Goal: Navigation & Orientation: Understand site structure

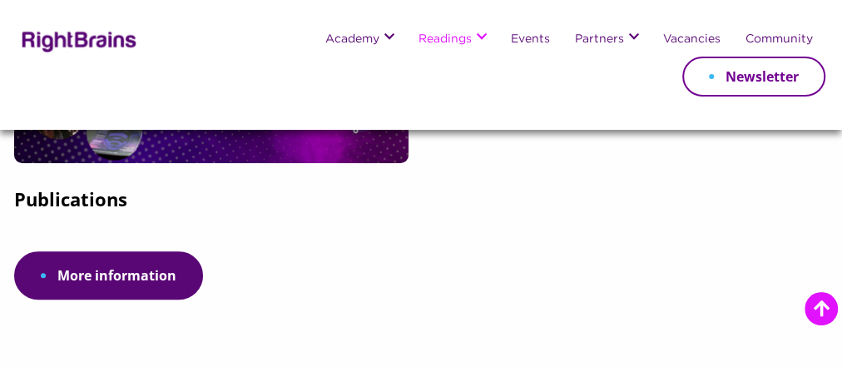
scroll to position [571, 0]
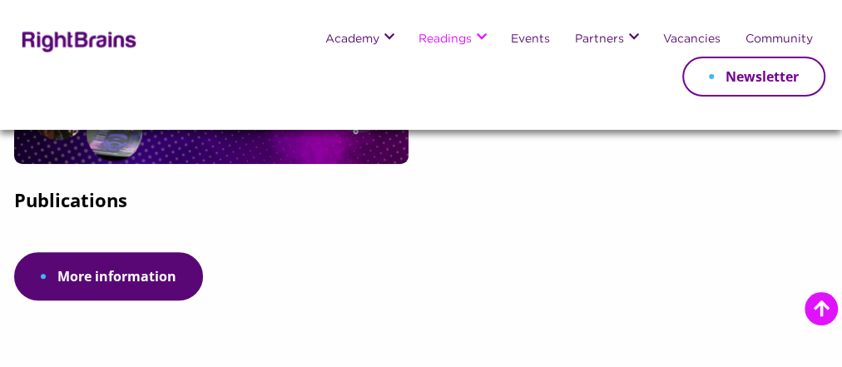
click at [279, 164] on div at bounding box center [211, 68] width 395 height 191
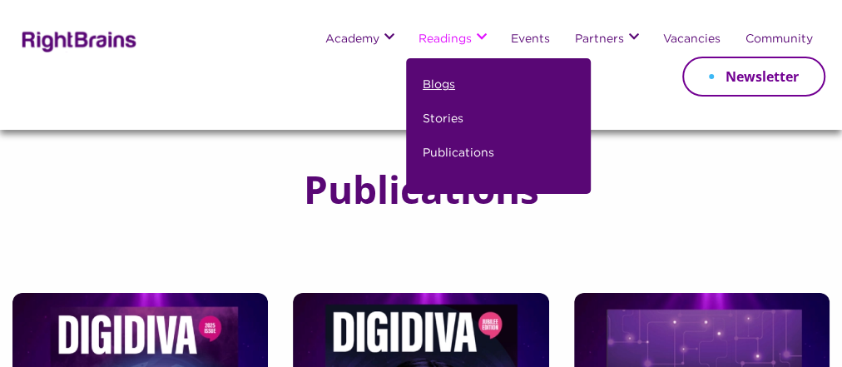
click at [423, 93] on link "Blogs" at bounding box center [439, 92] width 32 height 34
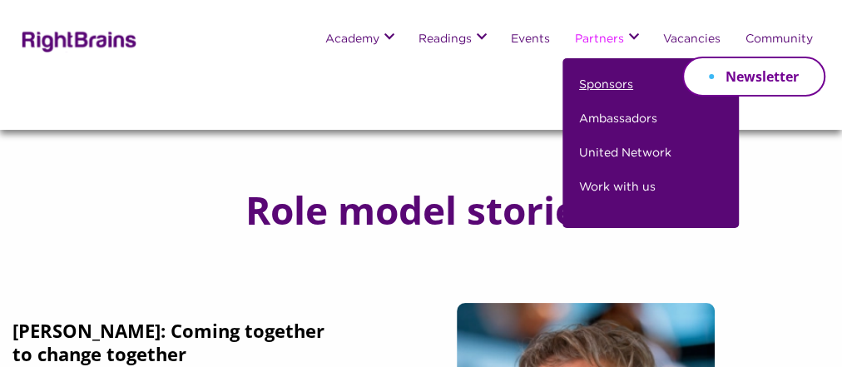
click at [595, 88] on link "Sponsors" at bounding box center [606, 92] width 54 height 34
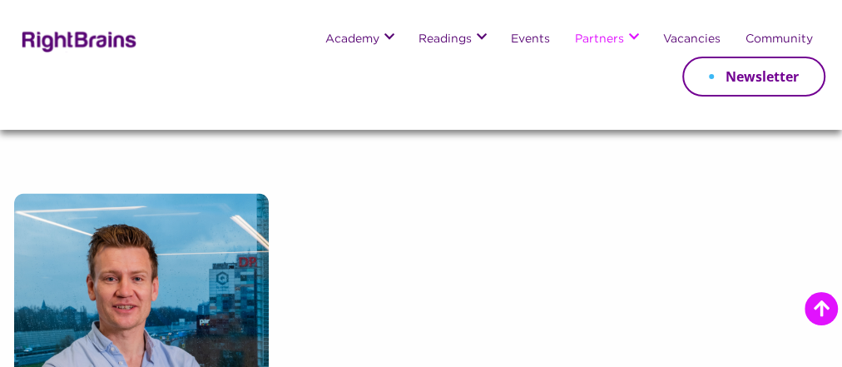
scroll to position [1532, 0]
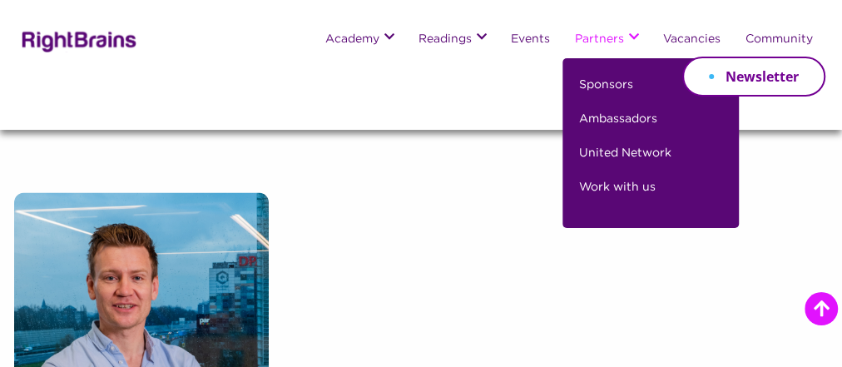
click at [579, 45] on link "Partners" at bounding box center [599, 39] width 49 height 13
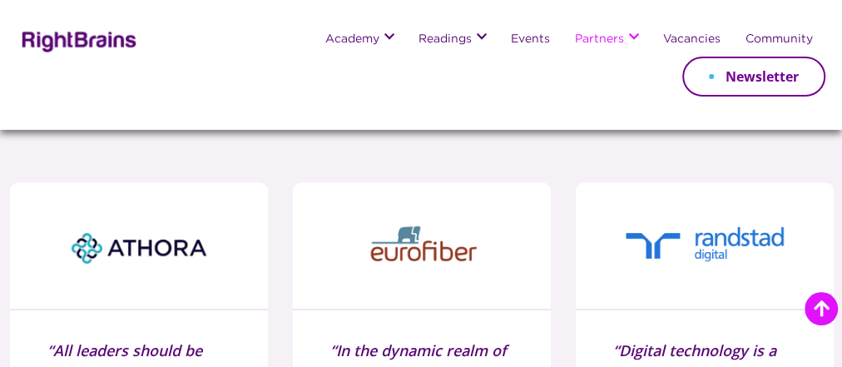
scroll to position [1376, 0]
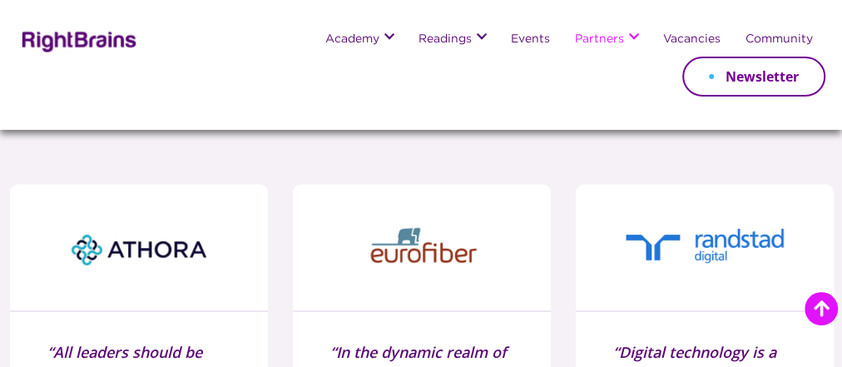
click at [471, 201] on img at bounding box center [421, 247] width 183 height 92
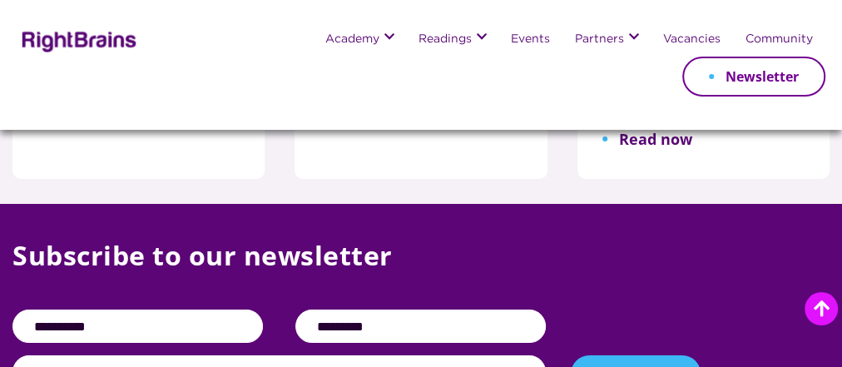
scroll to position [3011, 0]
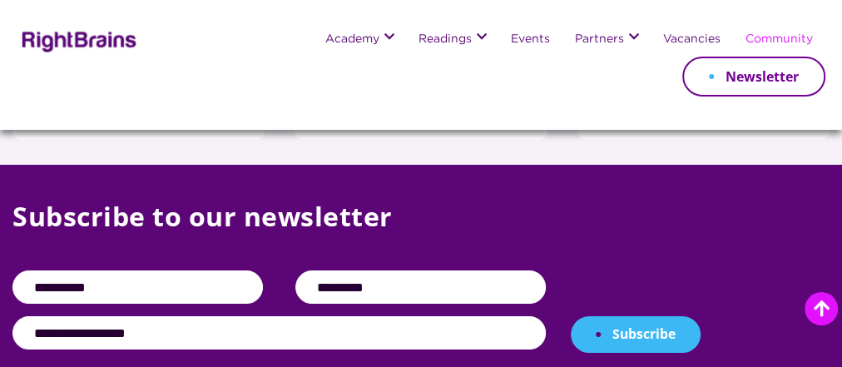
click at [750, 42] on link "Community" at bounding box center [778, 39] width 67 height 13
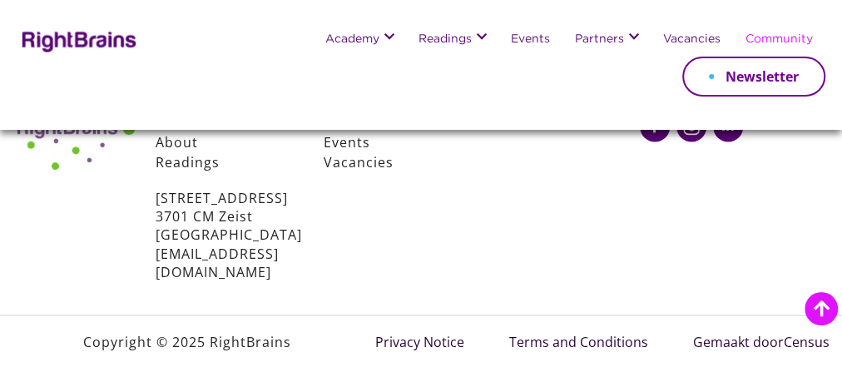
scroll to position [1592, 0]
